Goal: Transaction & Acquisition: Purchase product/service

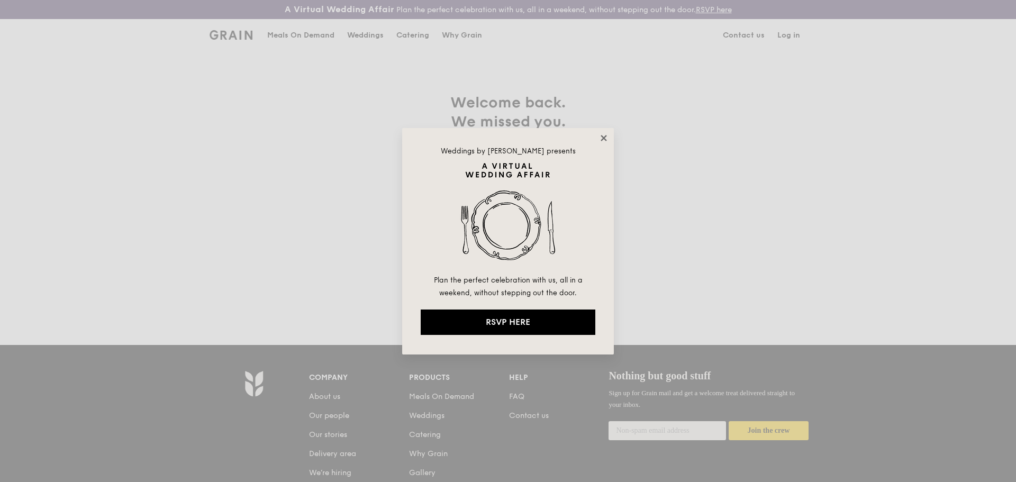
click at [601, 141] on icon at bounding box center [604, 138] width 10 height 10
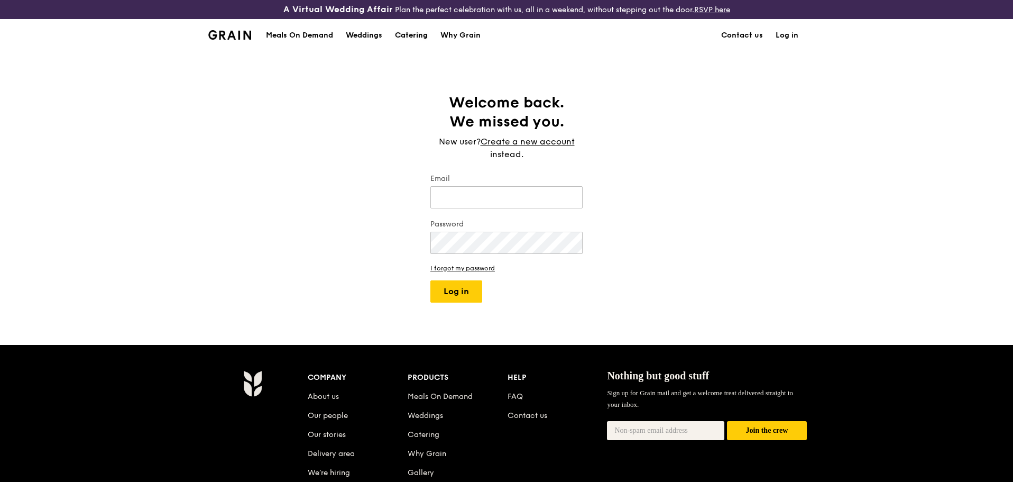
click at [410, 34] on div "Catering" at bounding box center [411, 36] width 33 height 32
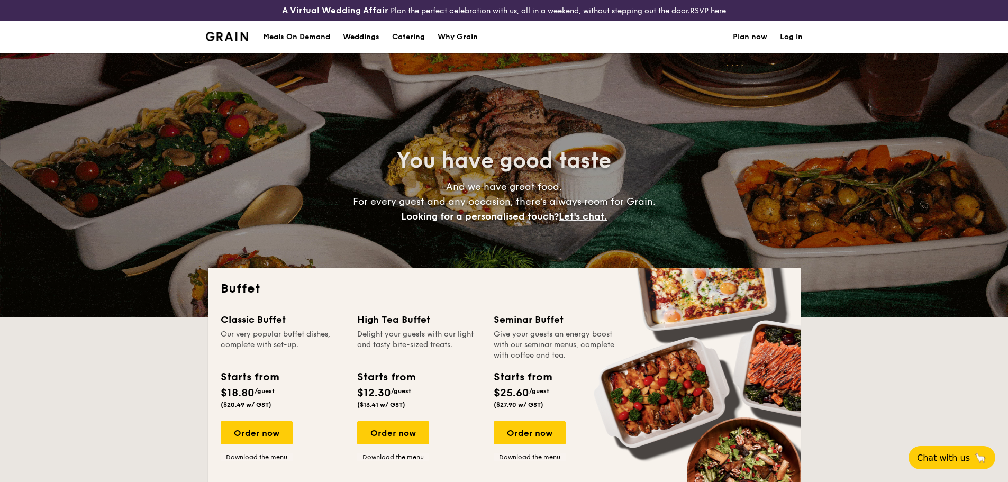
select select
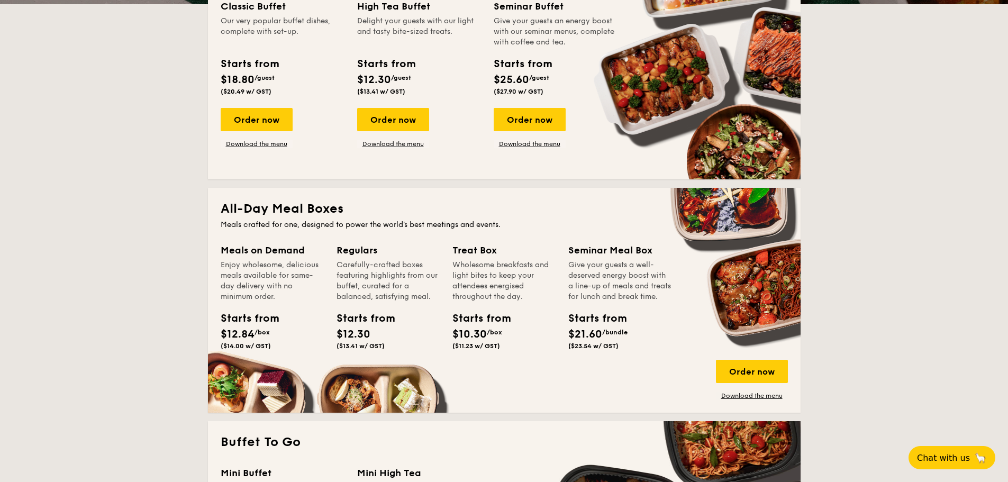
scroll to position [212, 0]
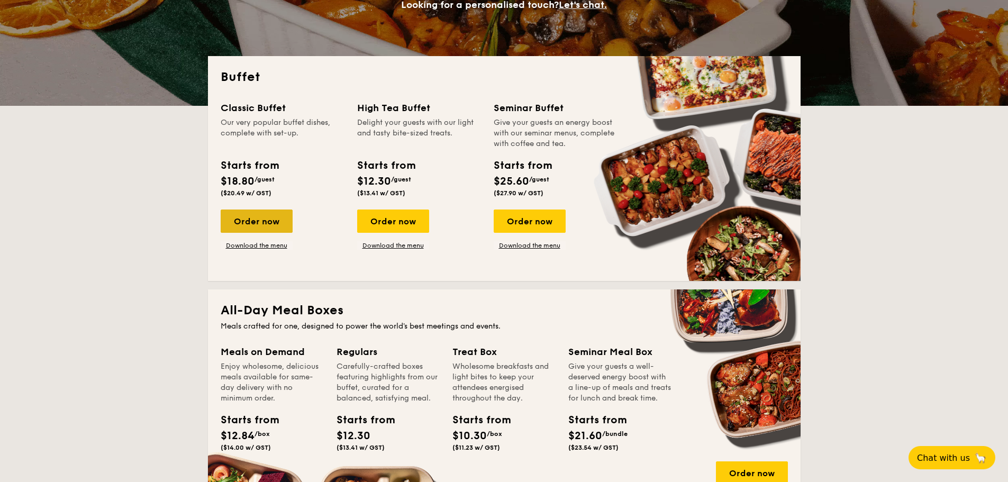
click at [262, 221] on div "Order now" at bounding box center [257, 220] width 72 height 23
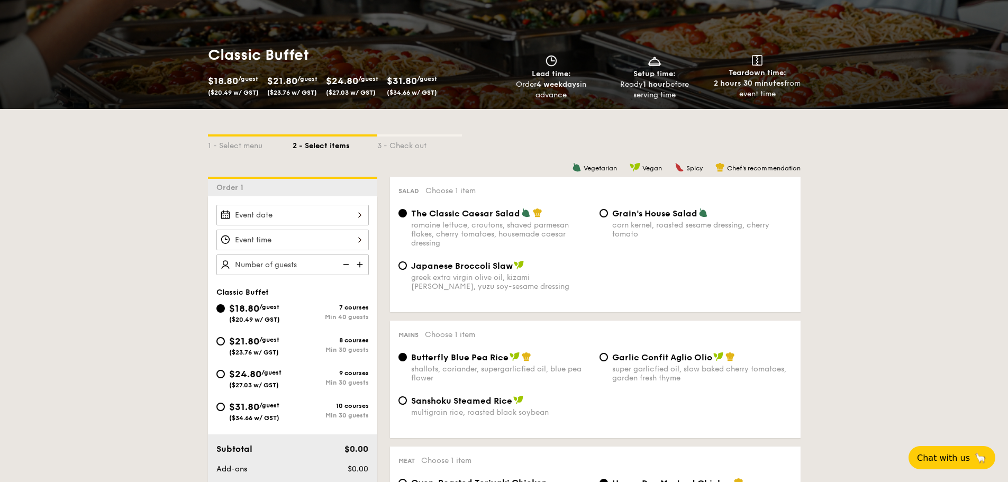
scroll to position [212, 0]
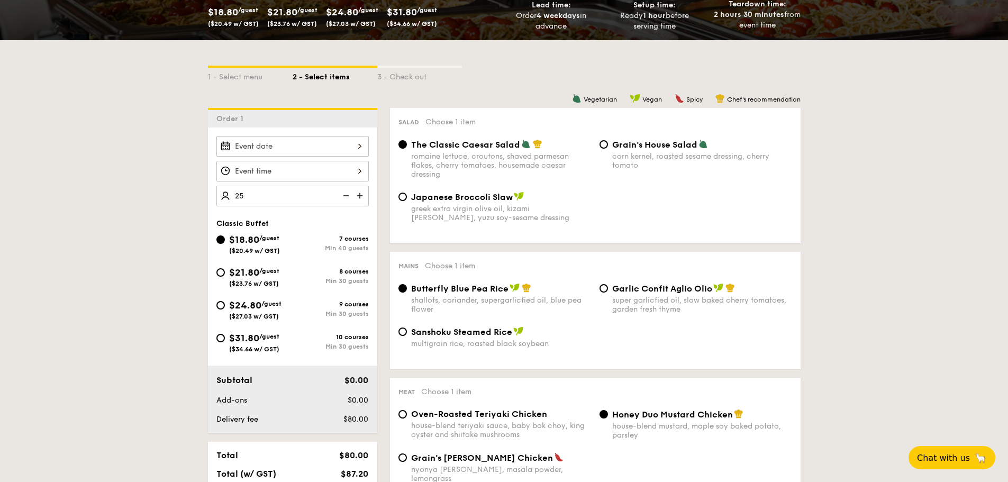
type input "40 guests"
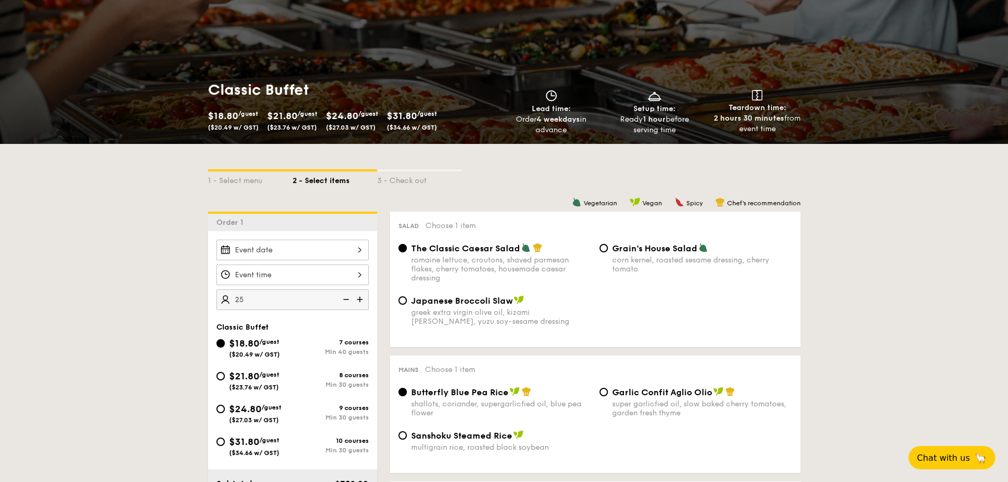
scroll to position [0, 0]
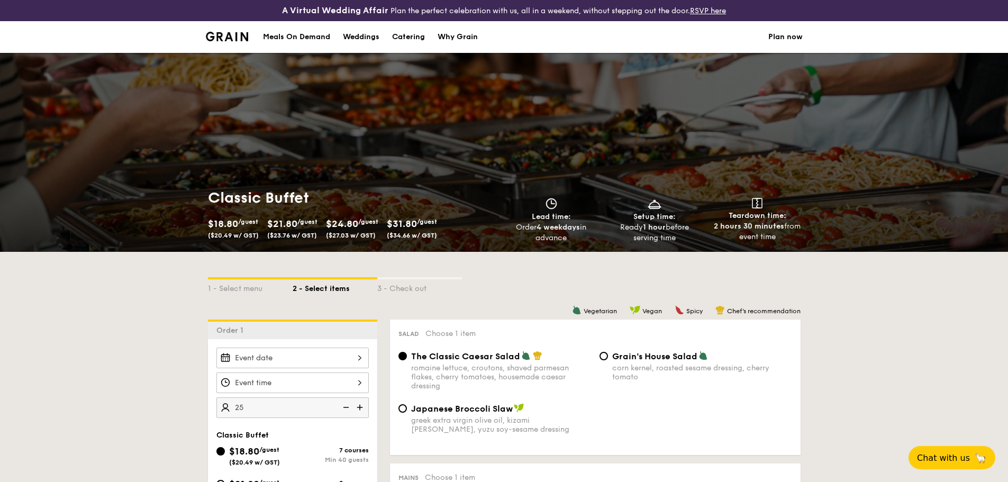
select select
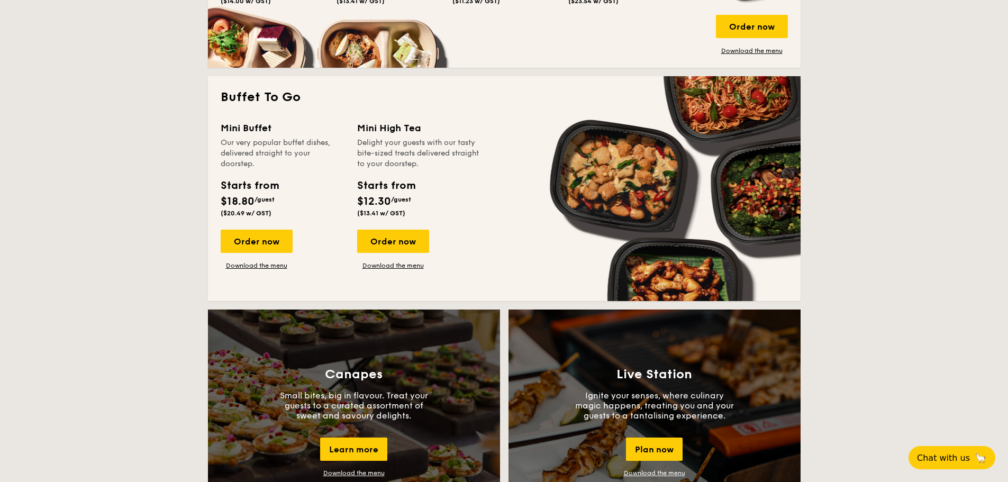
scroll to position [656, 0]
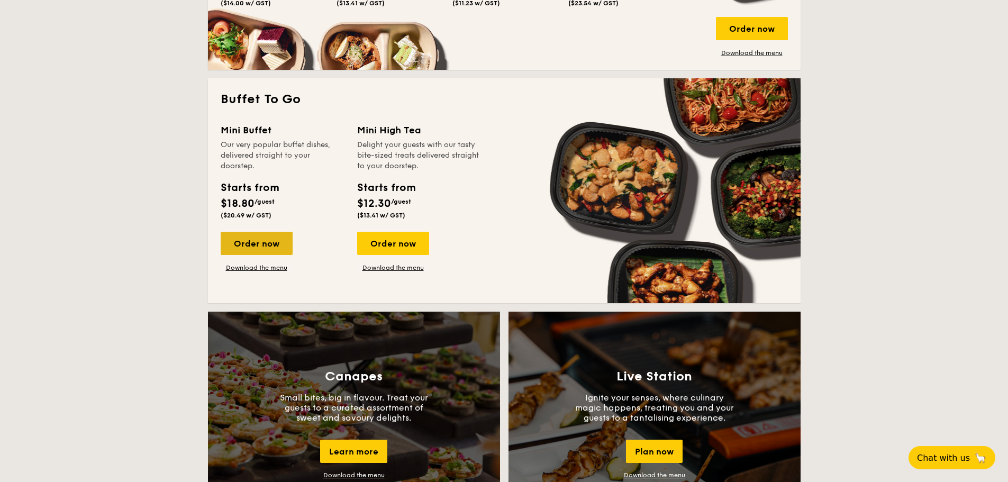
click at [271, 245] on div "Order now" at bounding box center [257, 243] width 72 height 23
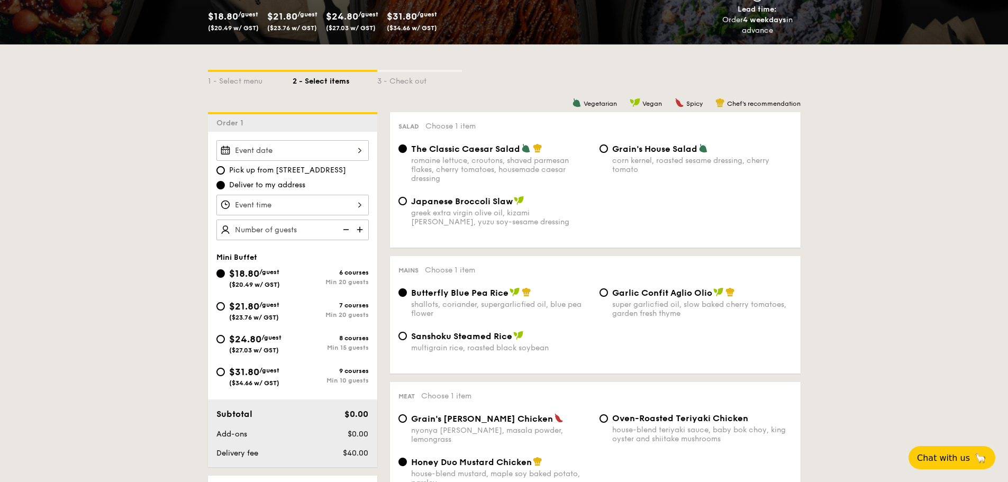
scroll to position [212, 0]
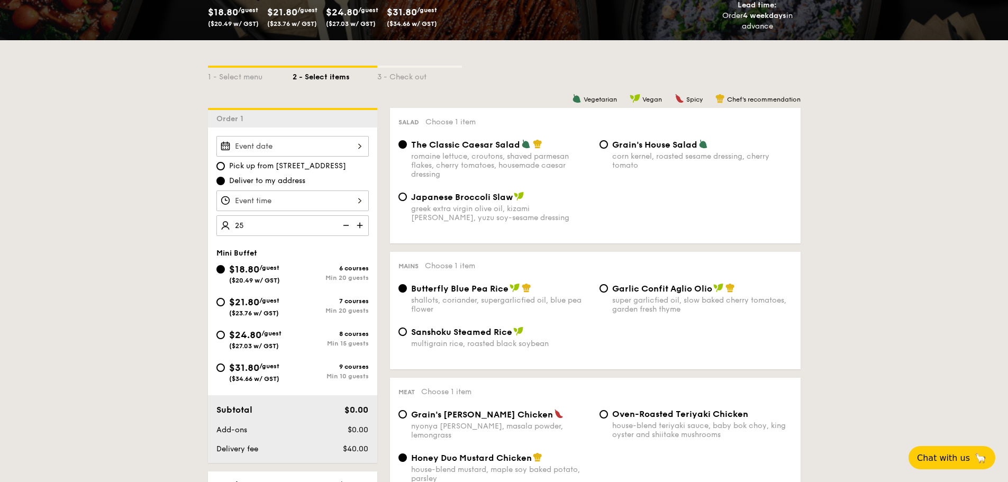
type input "25 guests"
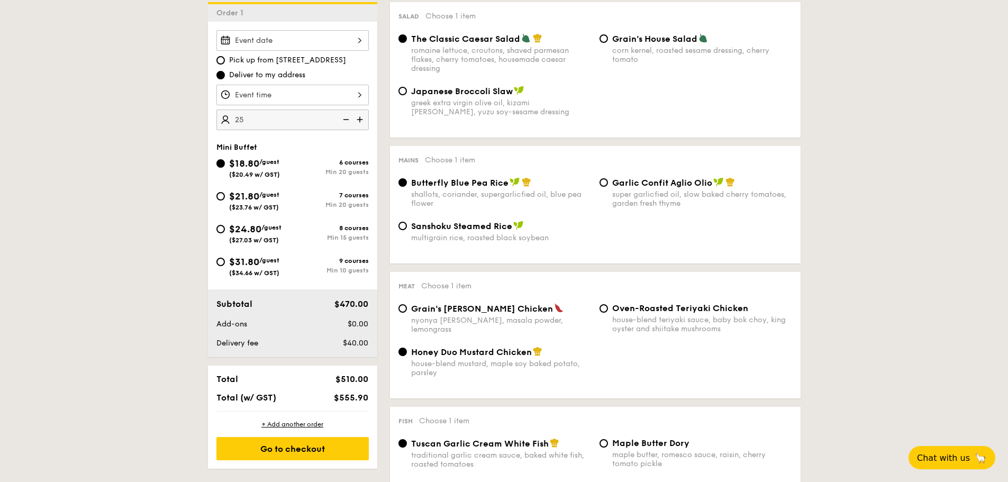
scroll to position [370, 0]
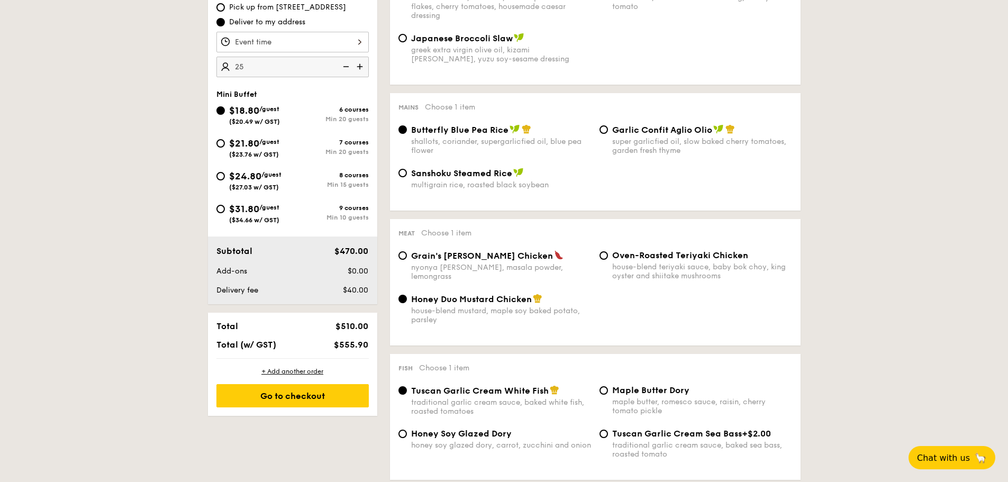
drag, startPoint x: 341, startPoint y: 345, endPoint x: 370, endPoint y: 345, distance: 29.1
click at [370, 345] on div "$555.90" at bounding box center [340, 345] width 65 height 10
copy span "555.90"
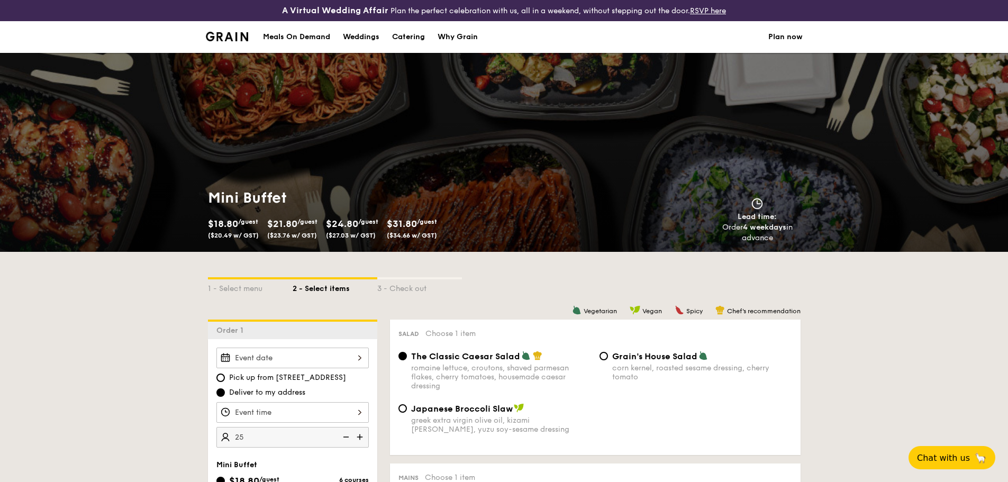
scroll to position [159, 0]
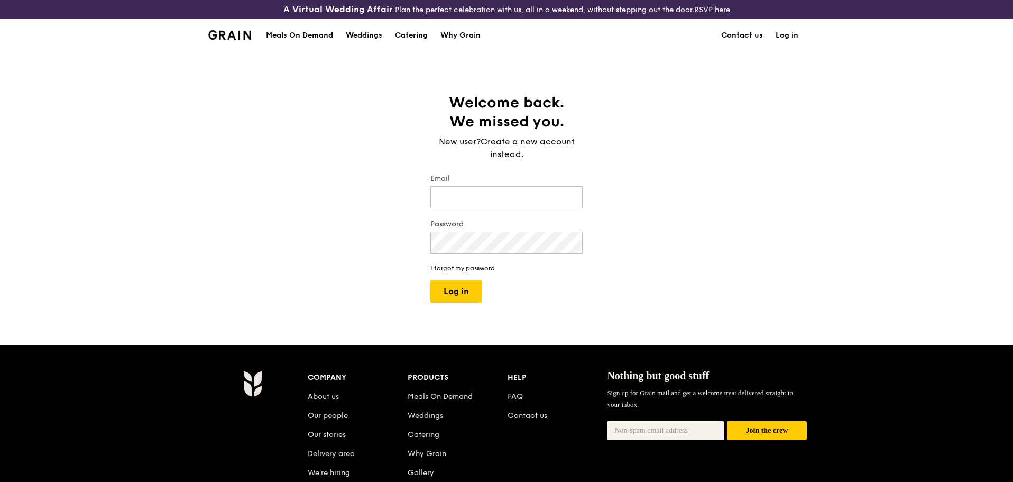
click at [324, 32] on div "Meals On Demand" at bounding box center [299, 36] width 67 height 32
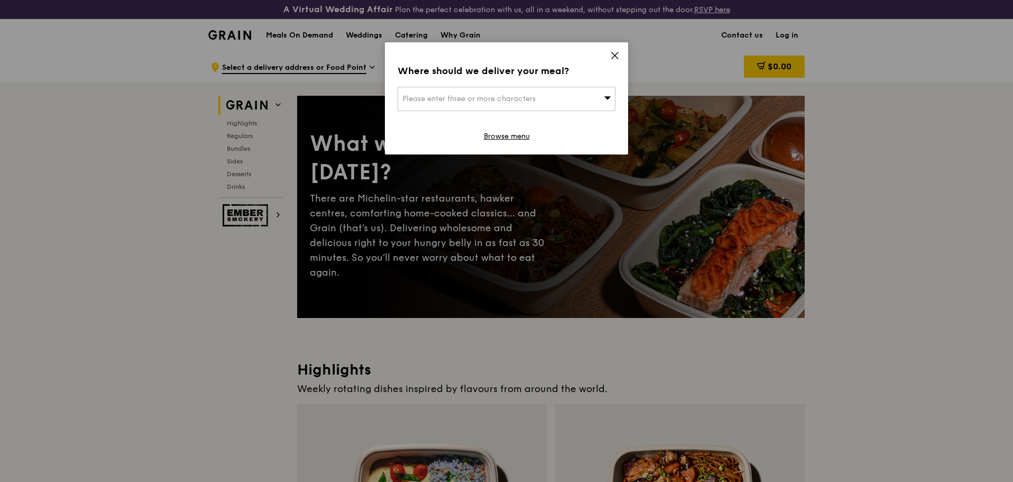
click at [617, 50] on div "Where should we deliver your meal? Please enter three or more characters Browse…" at bounding box center [506, 98] width 243 height 112
click at [615, 53] on icon at bounding box center [615, 56] width 10 height 10
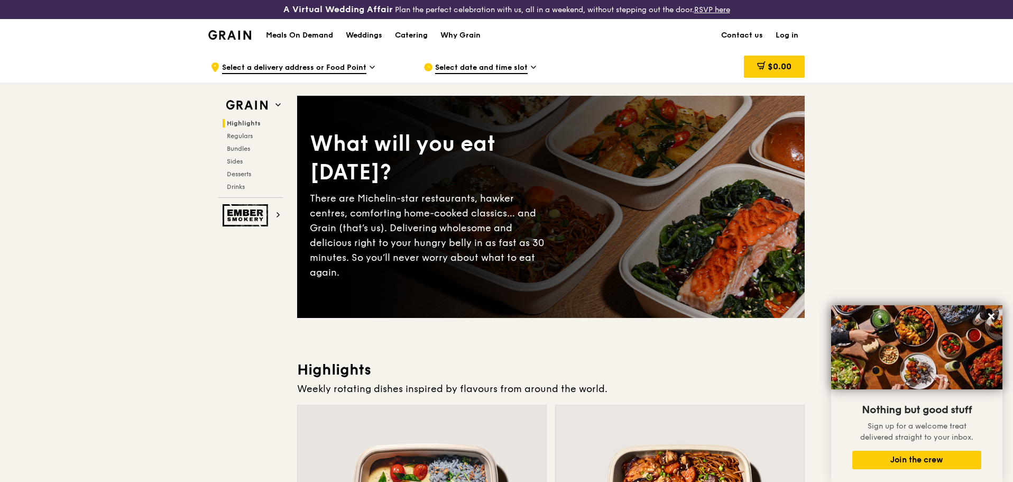
click at [323, 33] on h1 "Meals On Demand" at bounding box center [299, 35] width 67 height 11
click at [414, 34] on div "Catering" at bounding box center [411, 36] width 33 height 32
click at [246, 147] on span "Bundles" at bounding box center [239, 148] width 25 height 7
click at [408, 35] on div "Catering" at bounding box center [411, 36] width 33 height 32
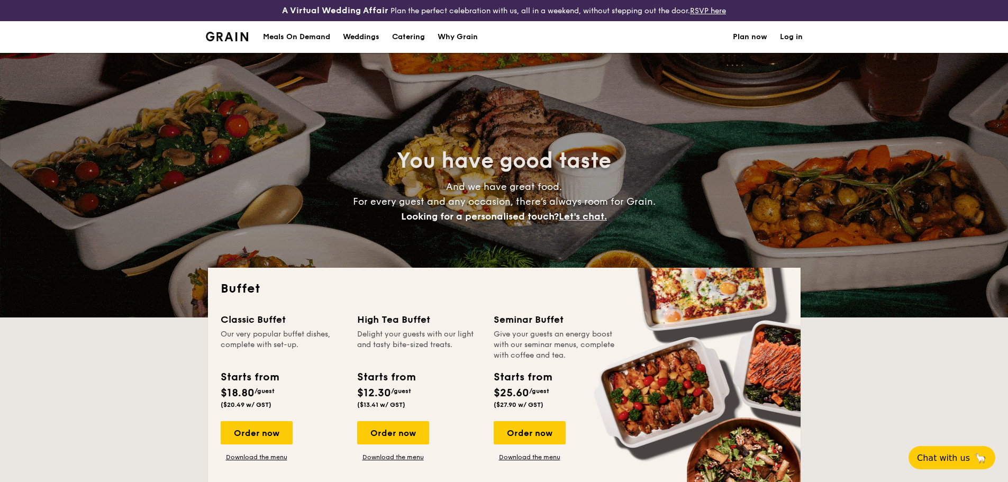
select select
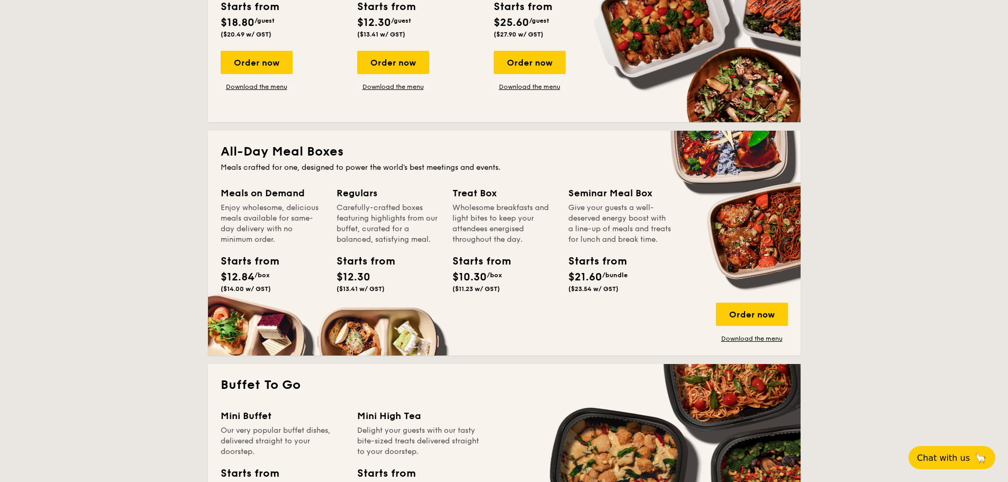
scroll to position [370, 0]
click at [756, 313] on div "Order now" at bounding box center [752, 314] width 72 height 23
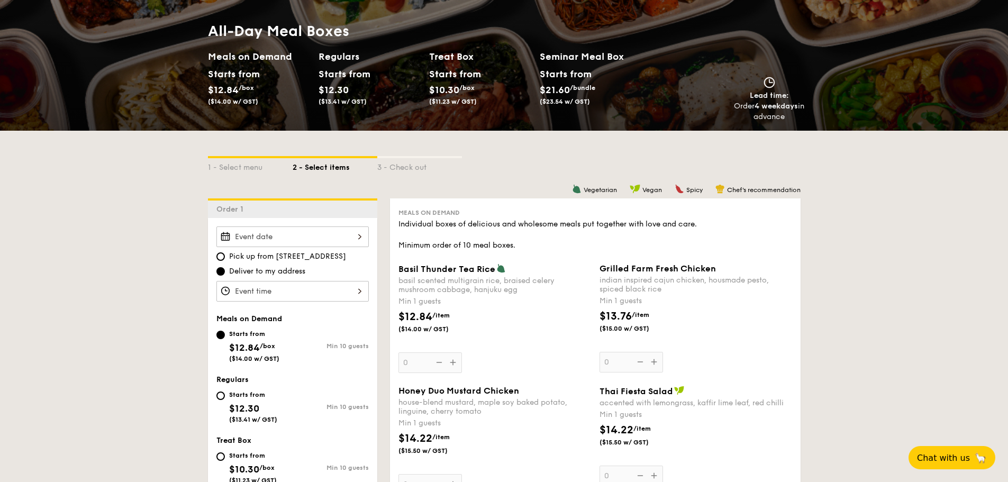
scroll to position [264, 0]
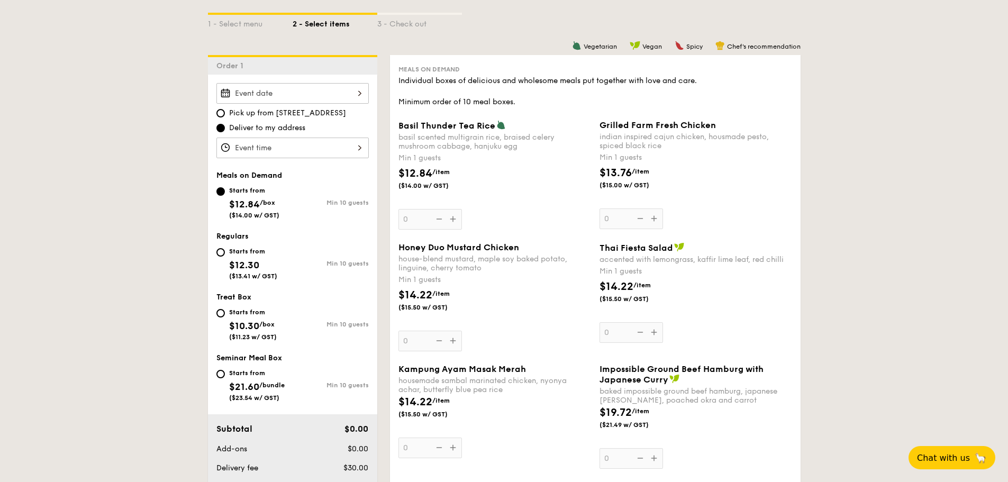
click at [258, 208] on span "$12.84" at bounding box center [244, 204] width 31 height 12
click at [225, 196] on input "Starts from $12.84 /box ($14.00 w/ GST) Min 10 guests" at bounding box center [220, 191] width 8 height 8
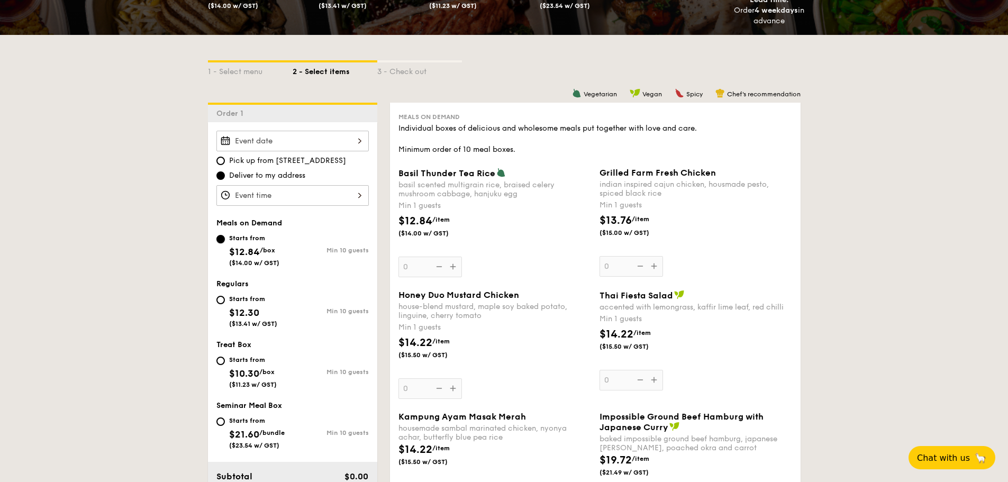
scroll to position [212, 0]
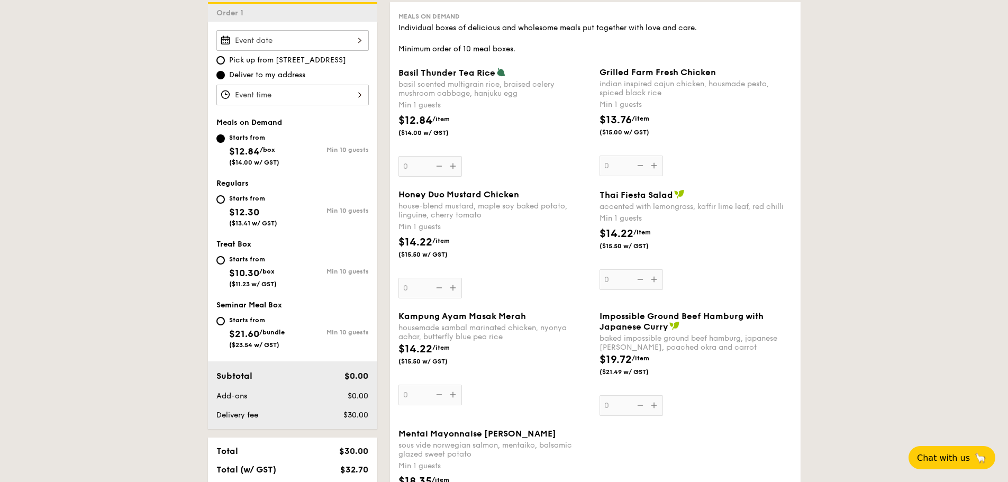
click at [458, 171] on div "Basil Thunder Tea Rice basil scented multigrain rice, braised celery mushroom c…" at bounding box center [494, 121] width 193 height 109
click at [458, 171] on input "0" at bounding box center [429, 166] width 63 height 21
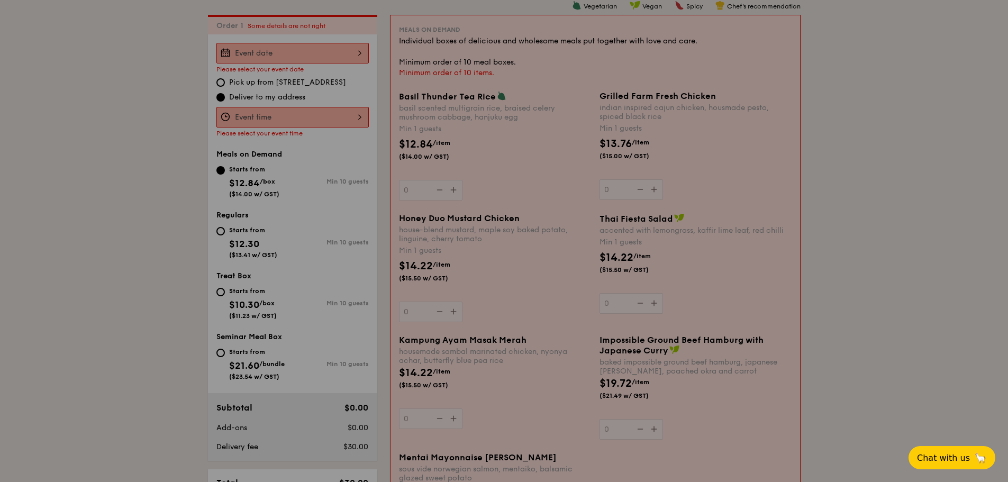
scroll to position [304, 0]
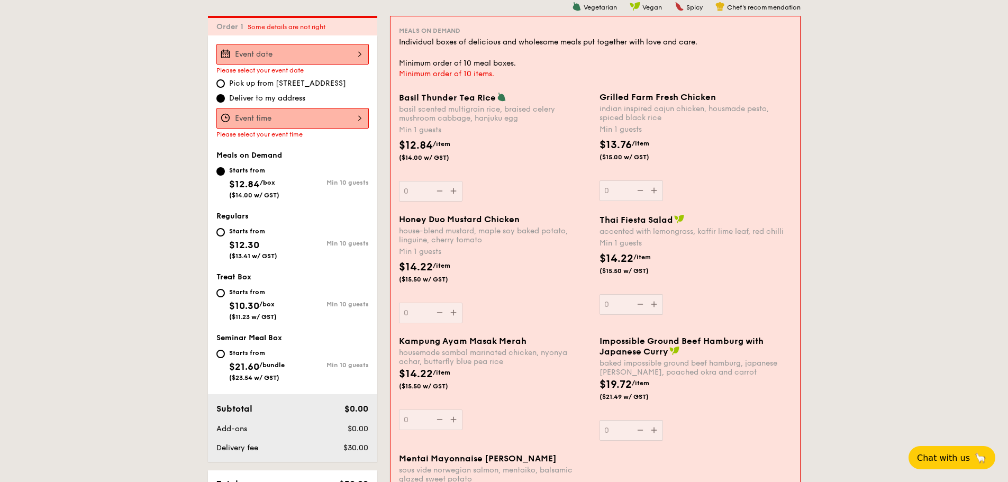
click at [318, 53] on div at bounding box center [292, 54] width 152 height 21
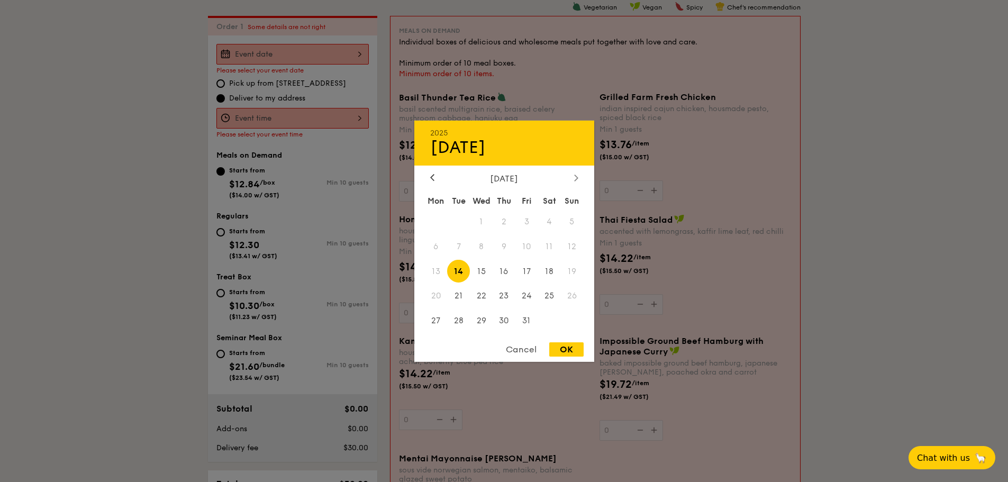
click at [578, 177] on icon at bounding box center [576, 177] width 4 height 7
click at [526, 267] on span "14" at bounding box center [526, 271] width 23 height 23
click at [567, 351] on div "OK" at bounding box center [566, 349] width 34 height 14
type input "Nov 14, 2025"
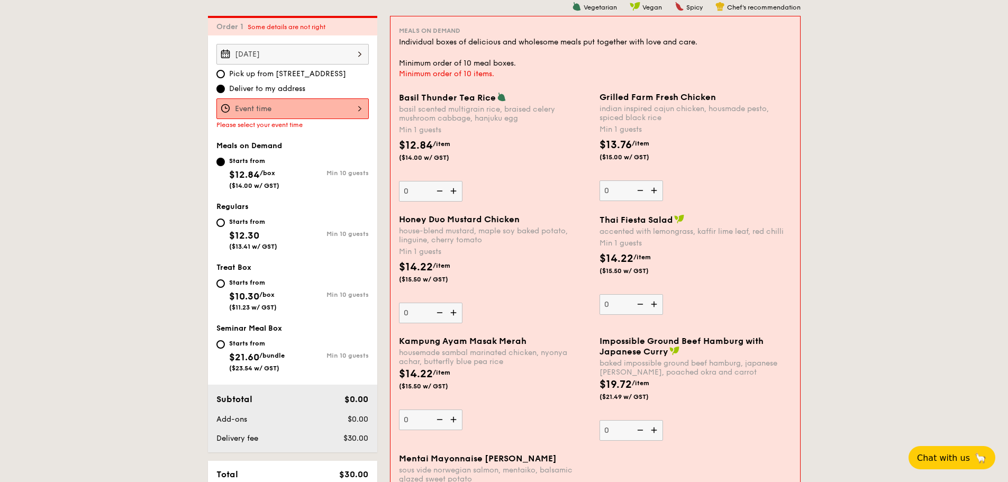
click at [314, 112] on div at bounding box center [292, 108] width 152 height 21
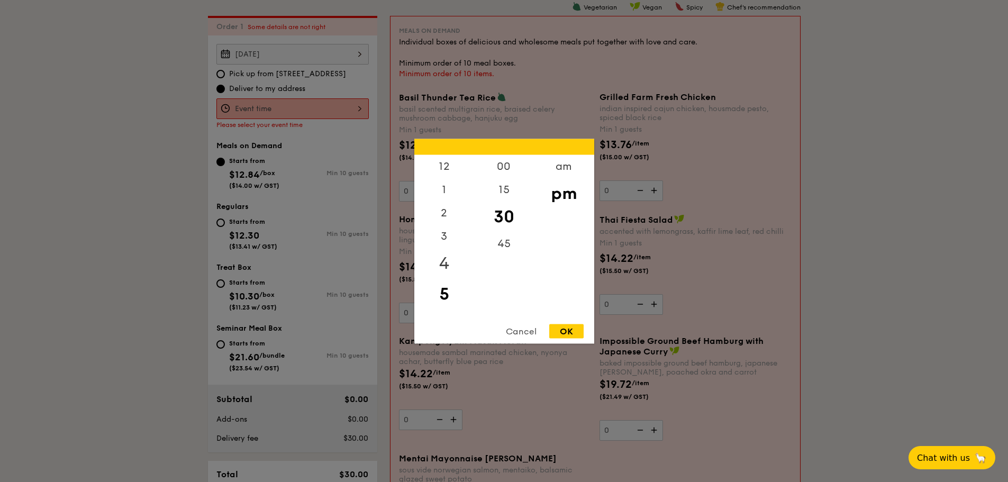
click at [445, 263] on div "4" at bounding box center [444, 263] width 60 height 31
click at [444, 205] on div "2" at bounding box center [444, 216] width 60 height 31
click at [447, 174] on div "12" at bounding box center [444, 169] width 60 height 31
click at [569, 333] on div "OK" at bounding box center [566, 331] width 34 height 14
type input "12:30PM"
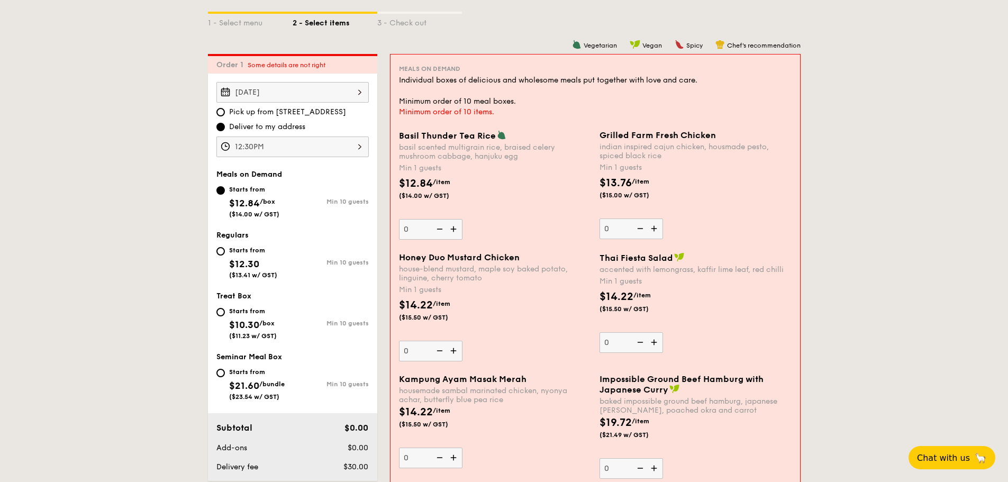
scroll to position [251, 0]
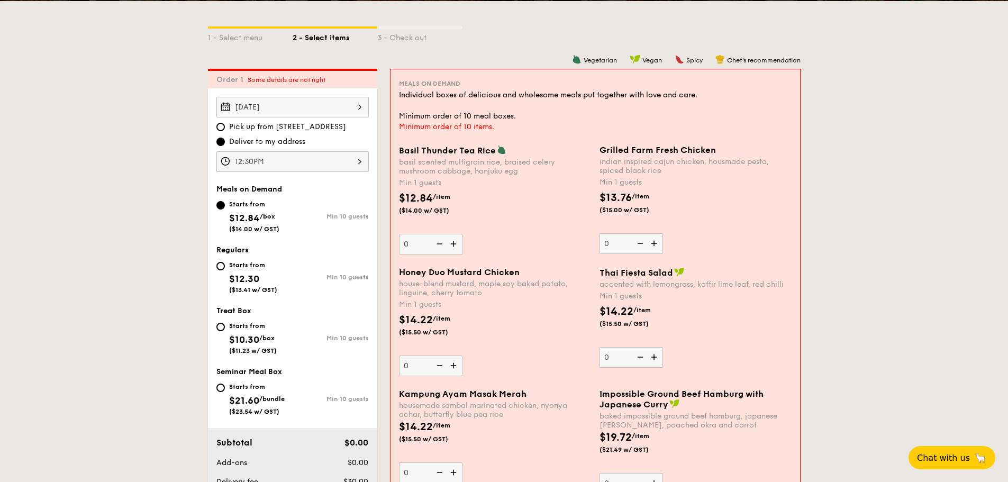
click at [453, 246] on img at bounding box center [454, 244] width 16 height 20
click at [453, 246] on input "0" at bounding box center [430, 244] width 63 height 21
click at [453, 246] on img at bounding box center [454, 244] width 16 height 20
click at [453, 246] on input "1" at bounding box center [430, 244] width 63 height 21
click at [453, 246] on img at bounding box center [454, 244] width 16 height 20
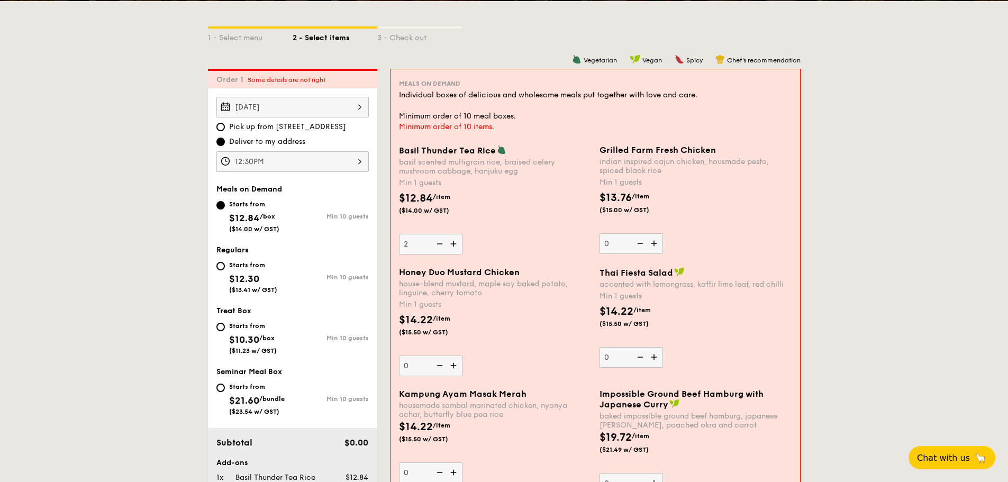
click at [453, 246] on input "2" at bounding box center [430, 244] width 63 height 21
click at [453, 246] on img at bounding box center [454, 244] width 16 height 20
click at [453, 246] on input "3" at bounding box center [430, 244] width 63 height 21
click at [453, 246] on img at bounding box center [454, 244] width 16 height 20
click at [453, 246] on input "4" at bounding box center [430, 244] width 63 height 21
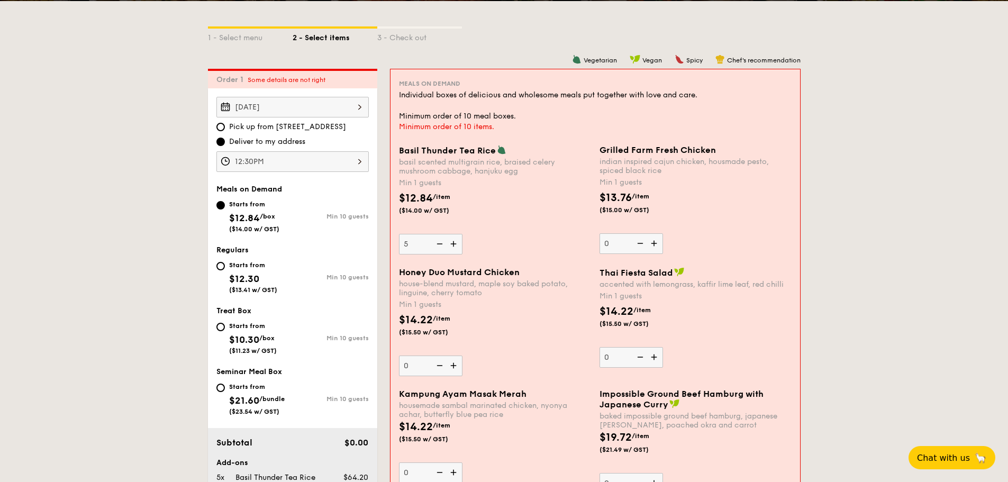
click at [453, 246] on img at bounding box center [454, 244] width 16 height 20
click at [453, 246] on input "5" at bounding box center [430, 244] width 63 height 21
click at [453, 246] on img at bounding box center [454, 244] width 16 height 20
click at [453, 246] on input "6" at bounding box center [430, 244] width 63 height 21
click at [453, 246] on img at bounding box center [454, 244] width 16 height 20
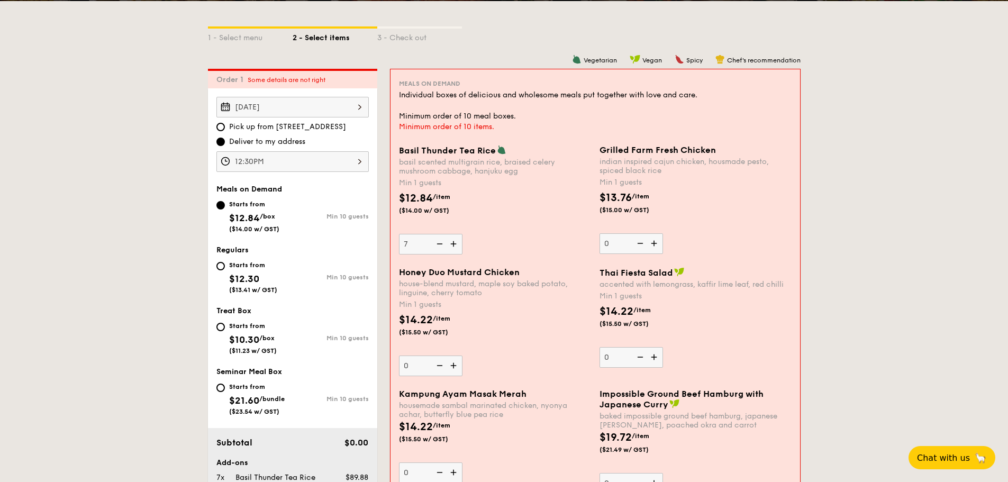
click at [453, 246] on input "7" at bounding box center [430, 244] width 63 height 21
click at [453, 246] on img at bounding box center [454, 244] width 16 height 20
click at [453, 246] on input "8" at bounding box center [430, 244] width 63 height 21
click at [453, 246] on img at bounding box center [454, 244] width 16 height 20
click at [453, 246] on input "9" at bounding box center [430, 244] width 63 height 21
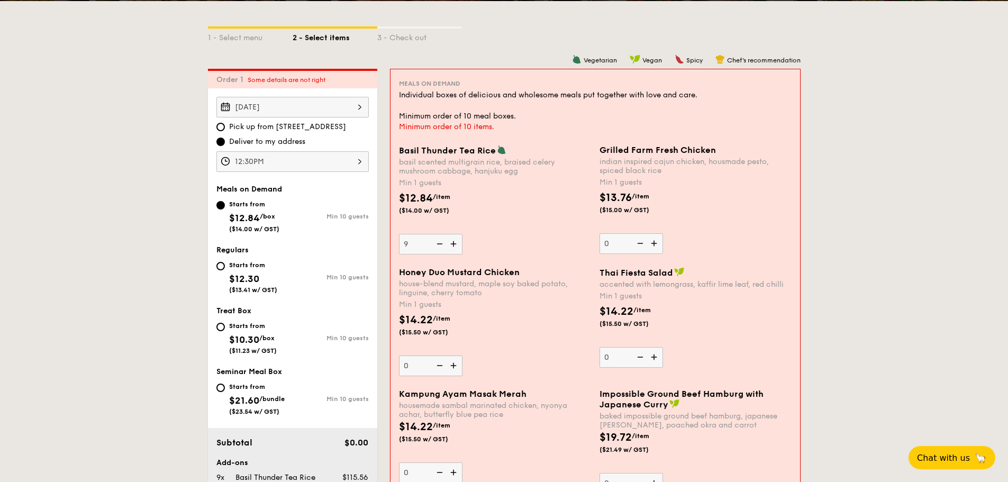
type input "10"
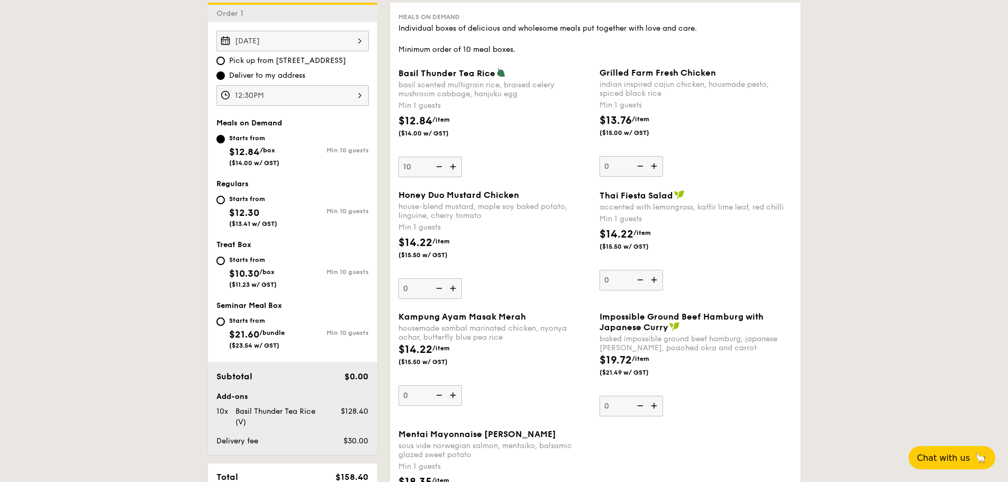
scroll to position [198, 0]
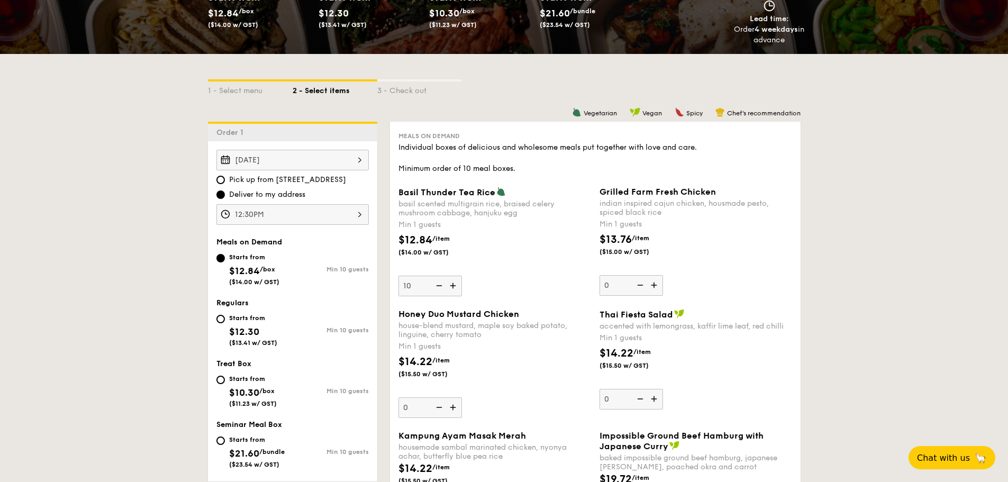
select select
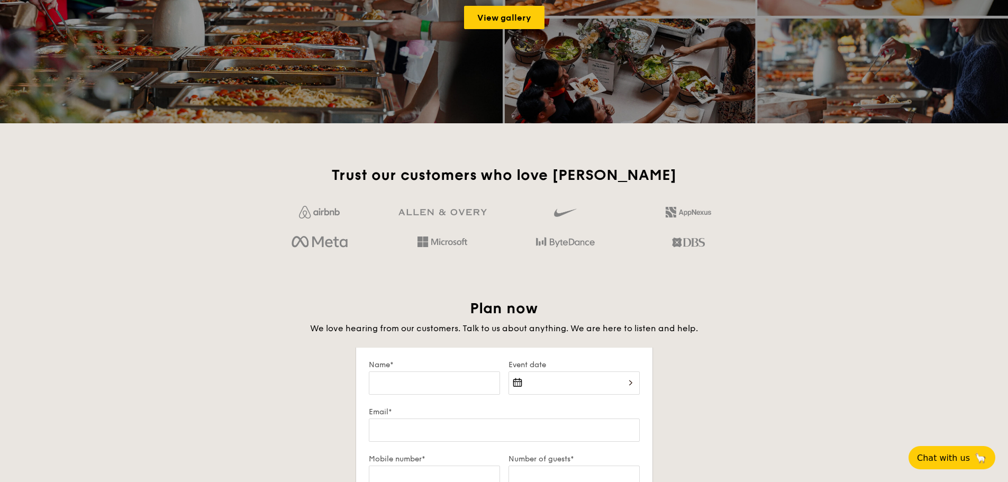
scroll to position [1473, 0]
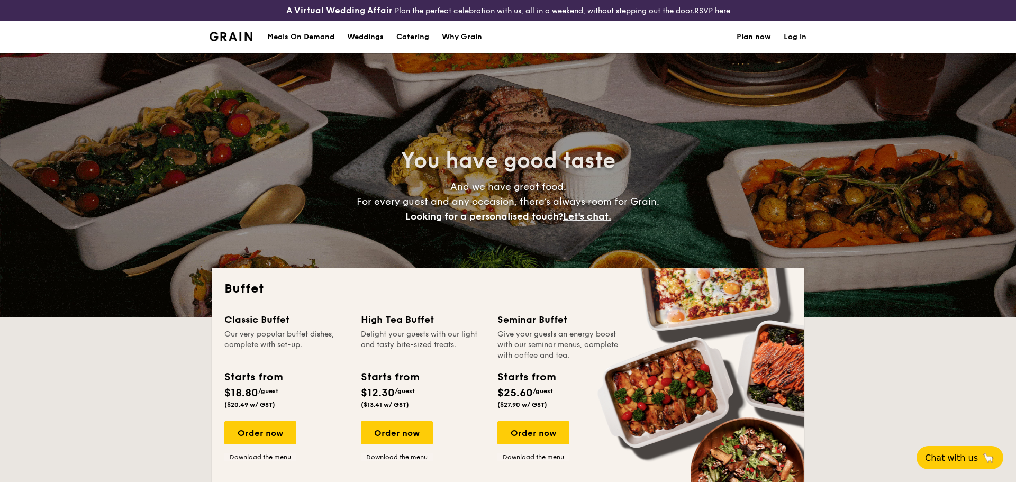
select select
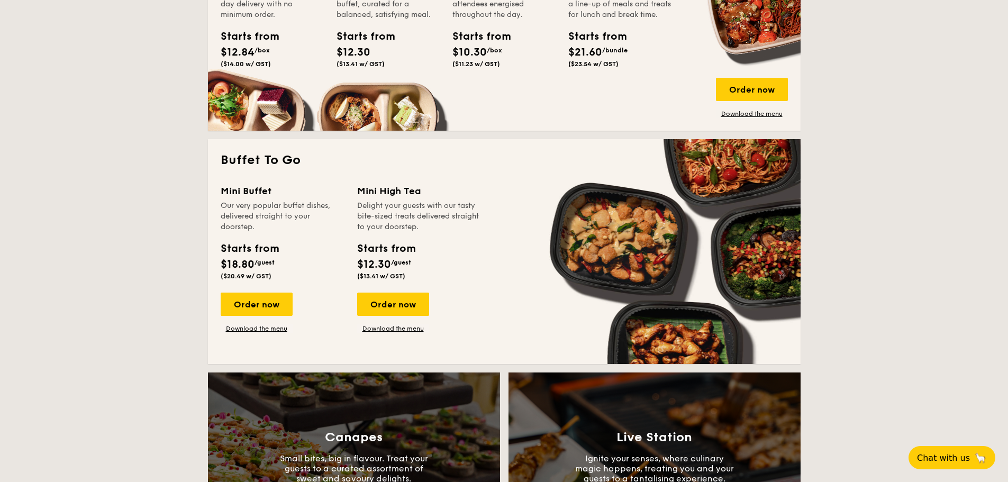
scroll to position [582, 0]
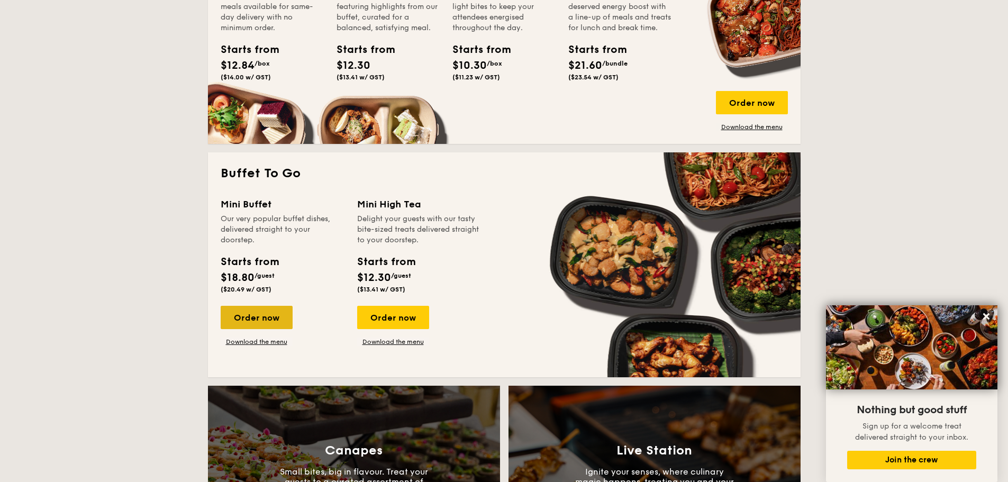
click at [276, 313] on div "Order now" at bounding box center [257, 317] width 72 height 23
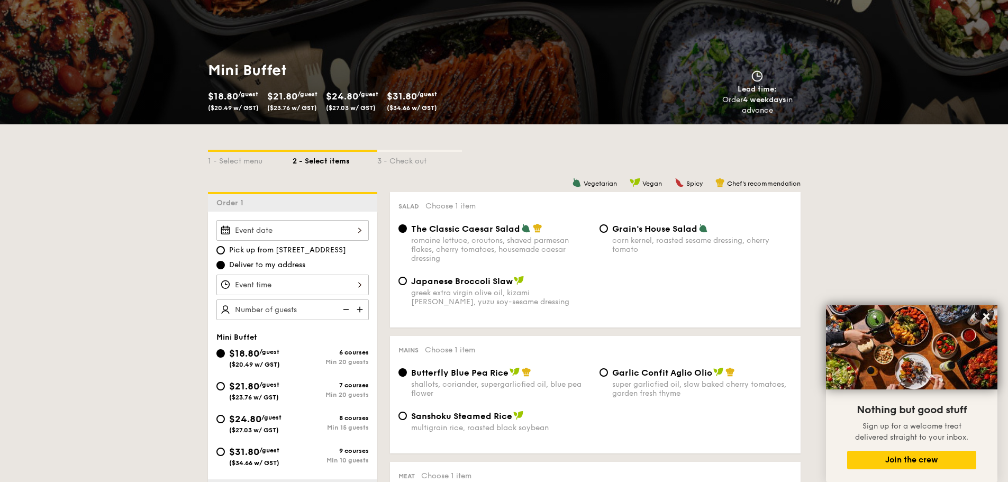
scroll to position [159, 0]
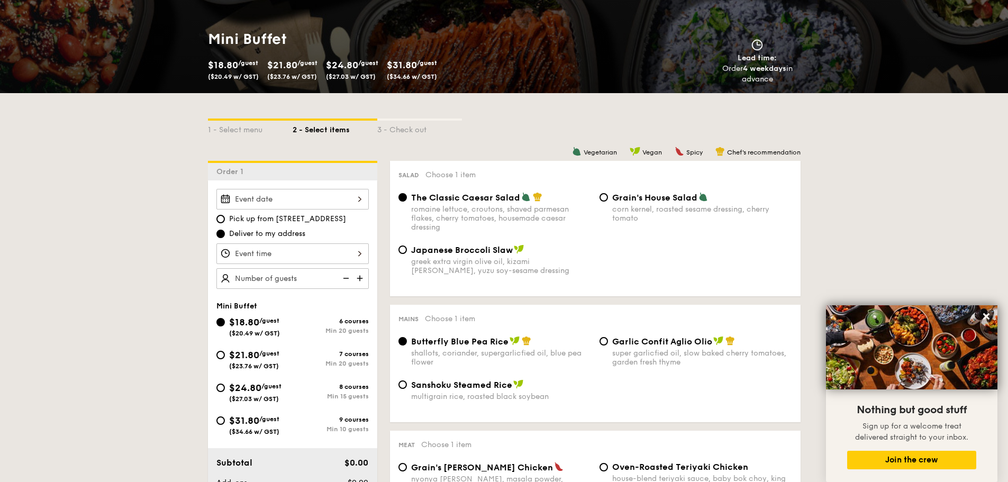
click at [360, 278] on img at bounding box center [361, 278] width 16 height 20
type input "25 guests"
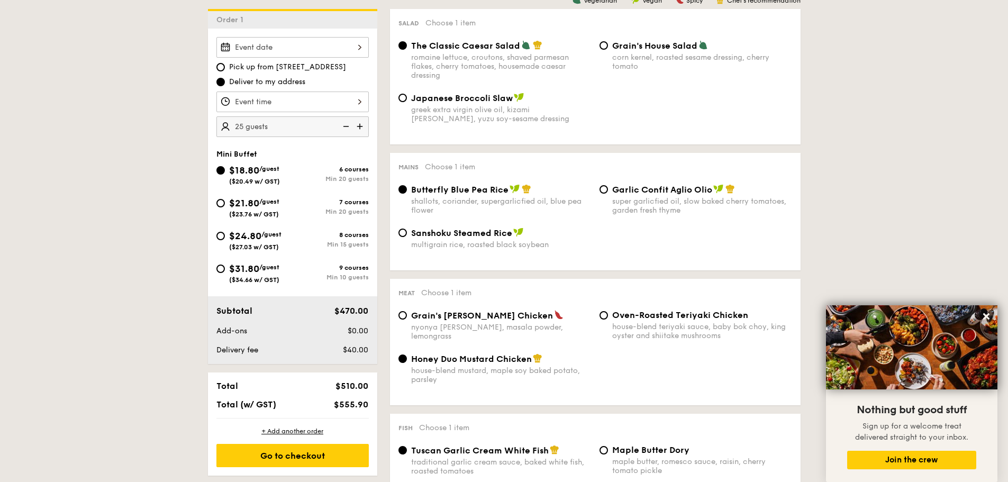
scroll to position [333, 0]
